Goal: Transaction & Acquisition: Purchase product/service

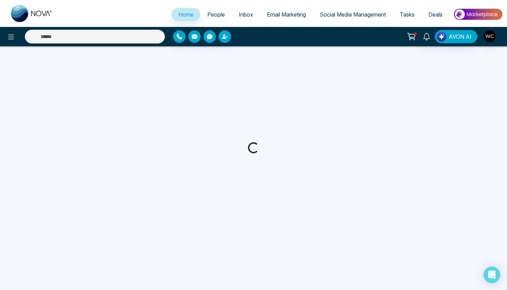
select select "*"
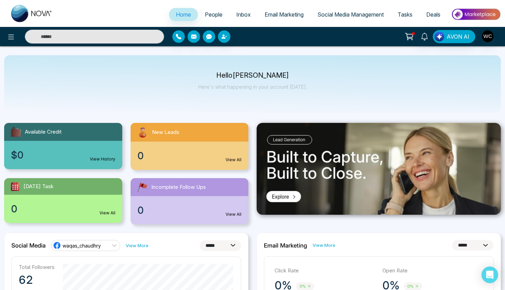
click at [251, 18] on link "Inbox" at bounding box center [243, 14] width 28 height 13
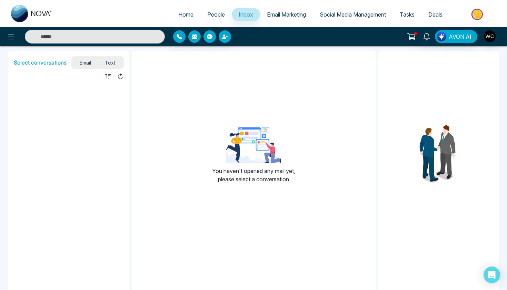
click at [178, 17] on span "Home" at bounding box center [185, 14] width 15 height 7
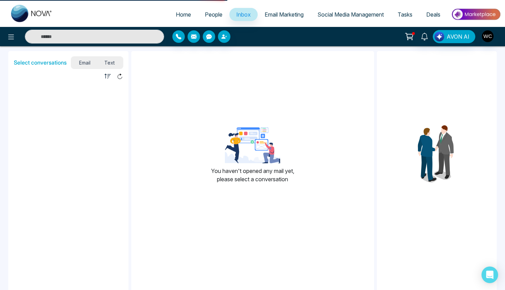
select select "*"
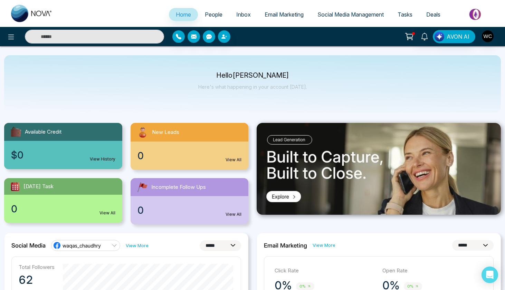
click at [408, 35] on icon at bounding box center [409, 37] width 10 height 10
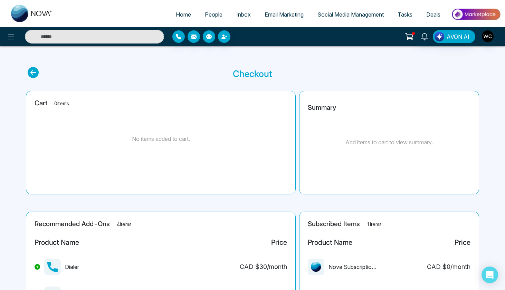
click at [183, 12] on span "Home" at bounding box center [183, 14] width 15 height 7
select select "*"
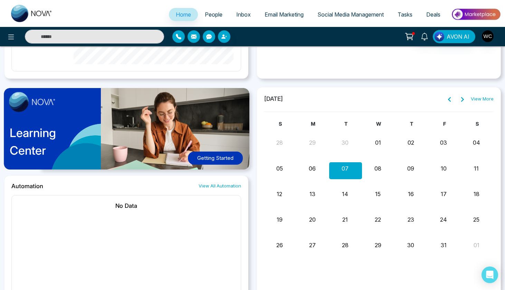
scroll to position [477, 0]
click at [56, 145] on div "Learning Center Getting Started" at bounding box center [126, 131] width 244 height 88
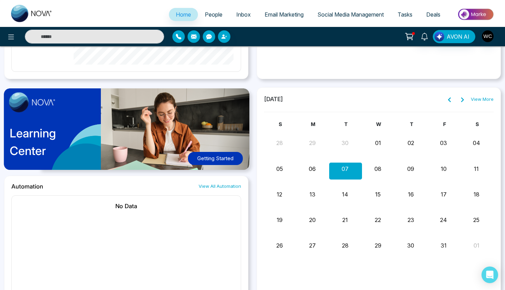
click at [412, 37] on icon at bounding box center [410, 35] width 6 height 3
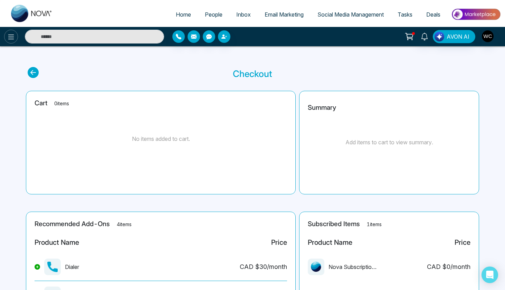
click at [11, 38] on icon at bounding box center [11, 37] width 8 height 8
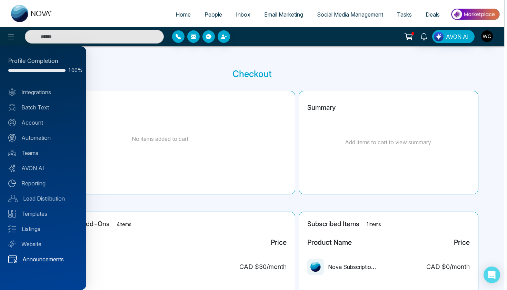
click at [50, 259] on link "Announcements" at bounding box center [43, 259] width 70 height 8
